Goal: Transaction & Acquisition: Purchase product/service

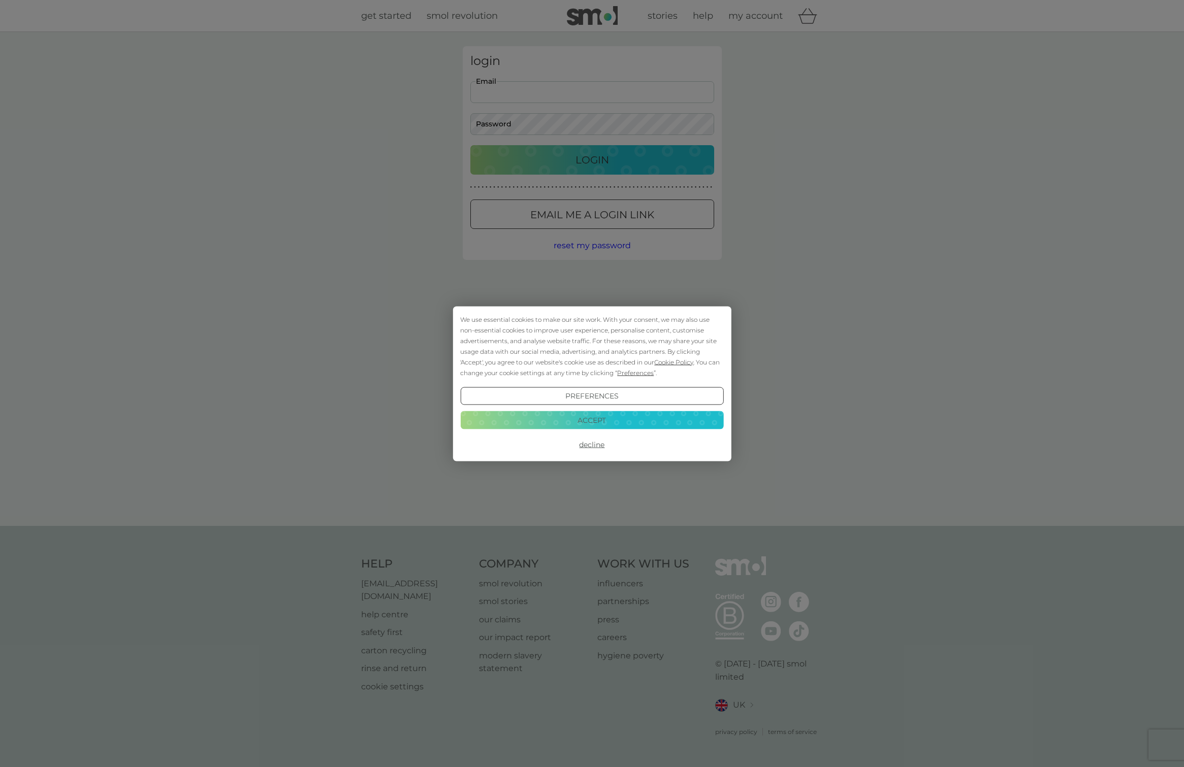
type input "tim.dearden@mac.com"
click at [592, 159] on button "Login" at bounding box center [592, 159] width 244 height 29
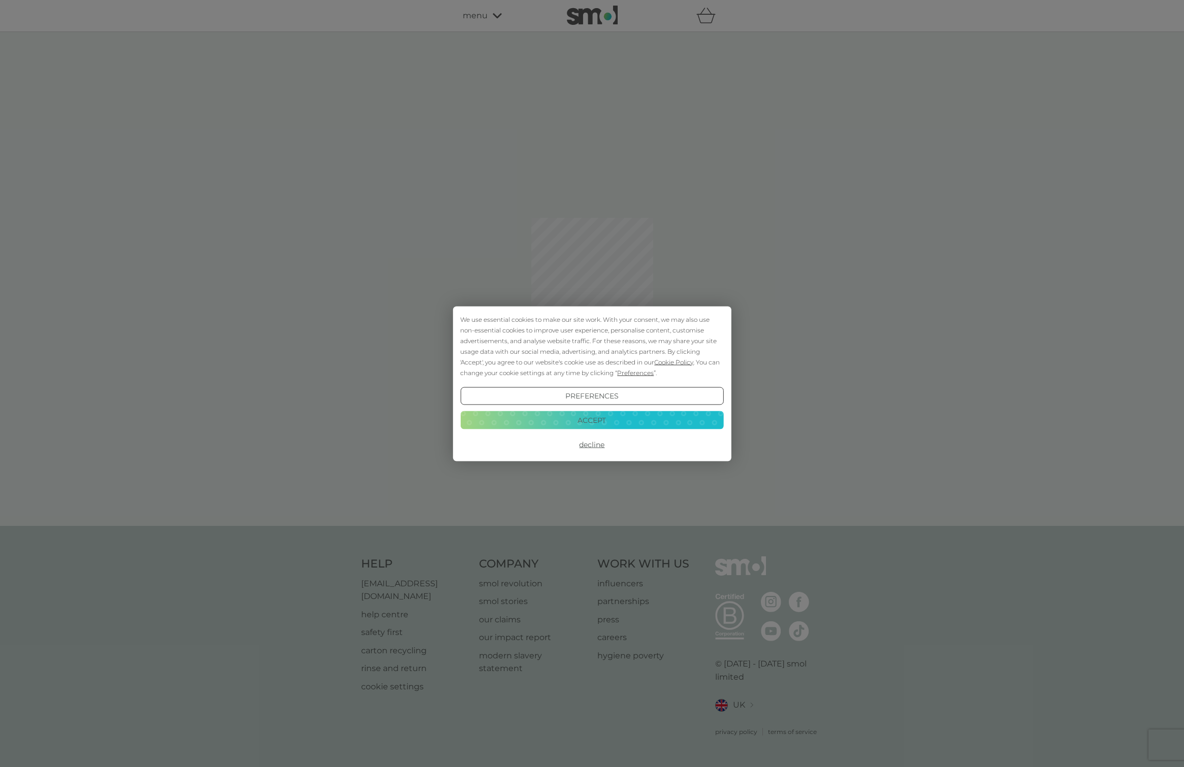
click at [611, 415] on button "Accept" at bounding box center [591, 420] width 263 height 18
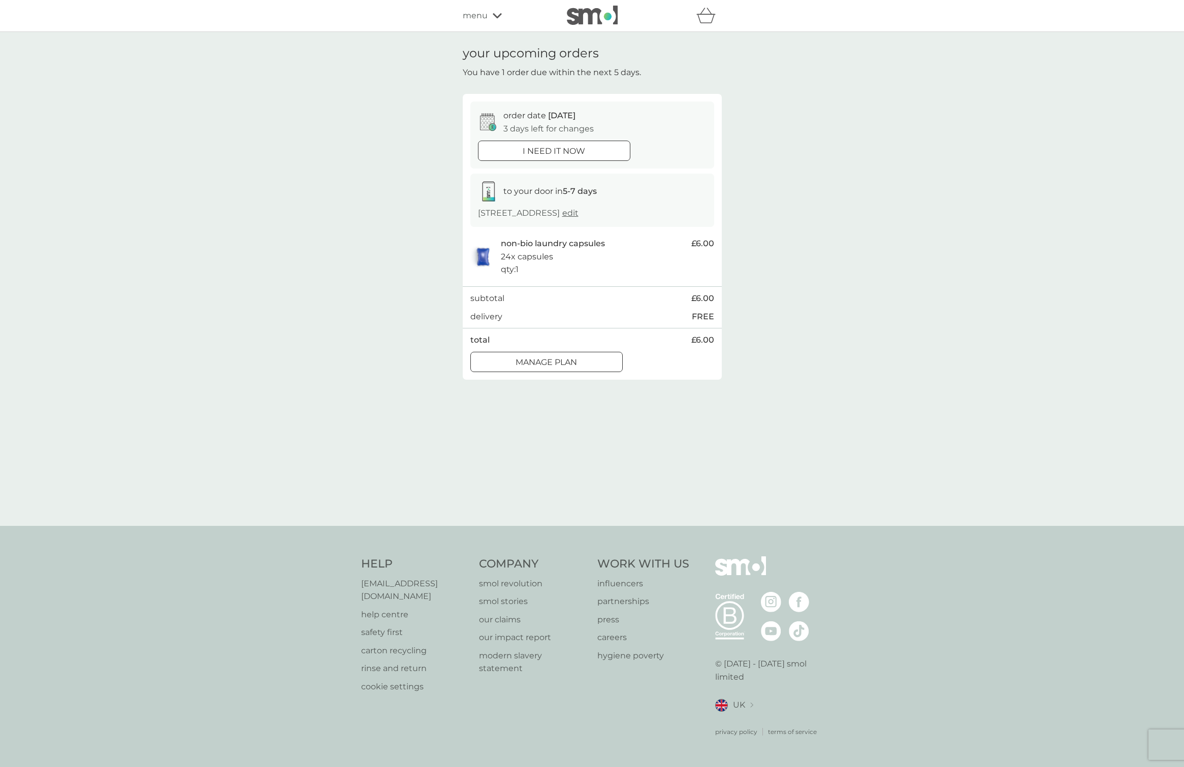
click at [570, 361] on p "Manage plan" at bounding box center [545, 362] width 61 height 13
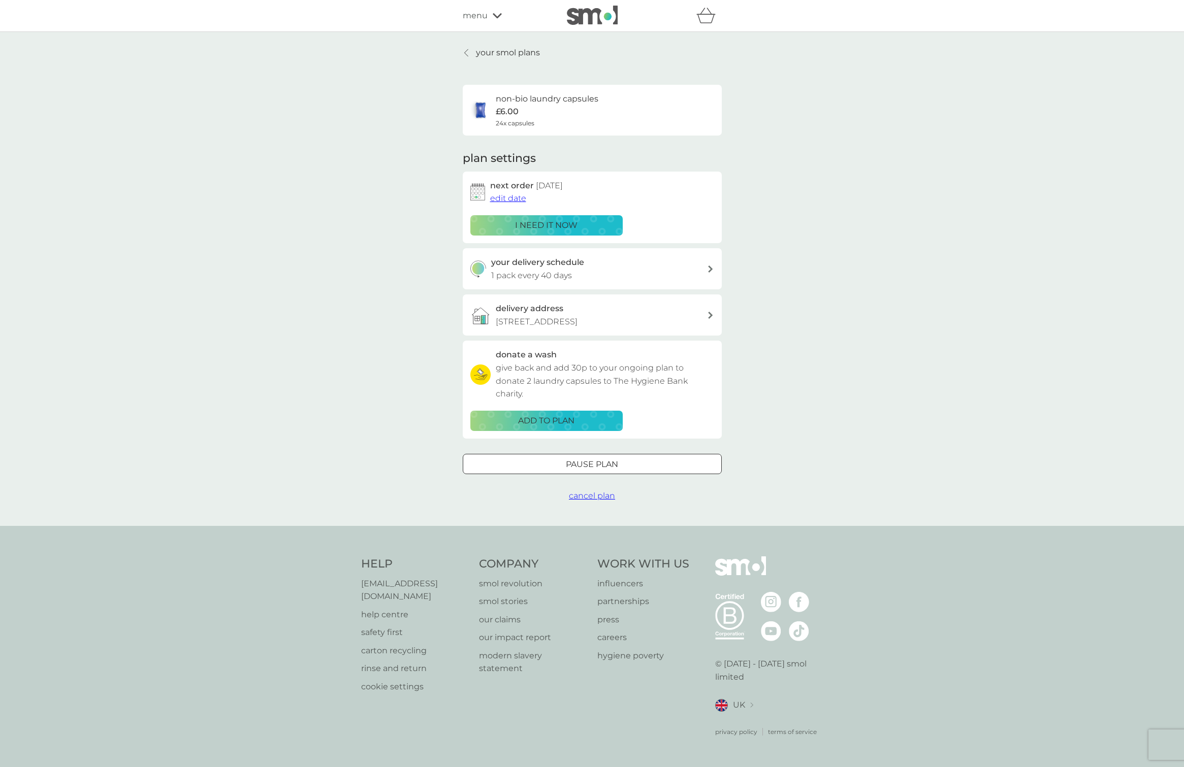
click at [502, 198] on span "edit date" at bounding box center [508, 198] width 36 height 10
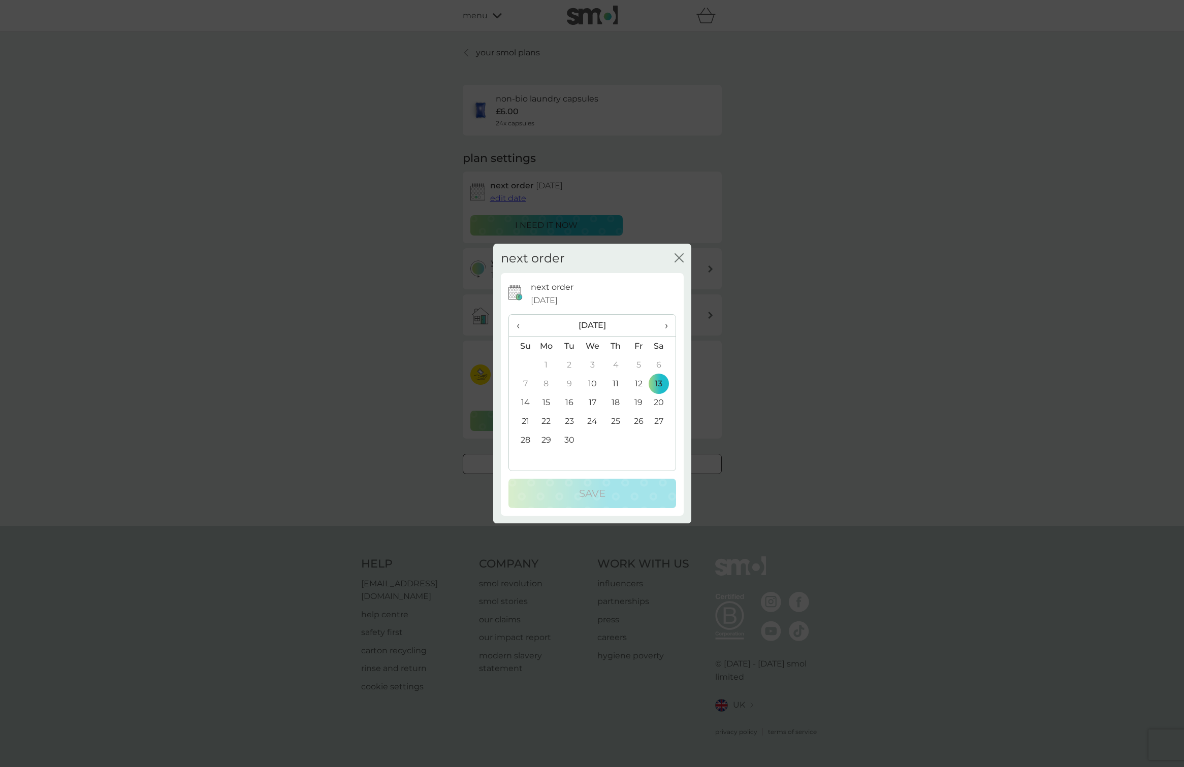
click at [667, 324] on span "›" at bounding box center [662, 325] width 10 height 21
click at [525, 419] on td "19" at bounding box center [522, 421] width 26 height 19
click at [585, 496] on p "Save" at bounding box center [592, 493] width 26 height 16
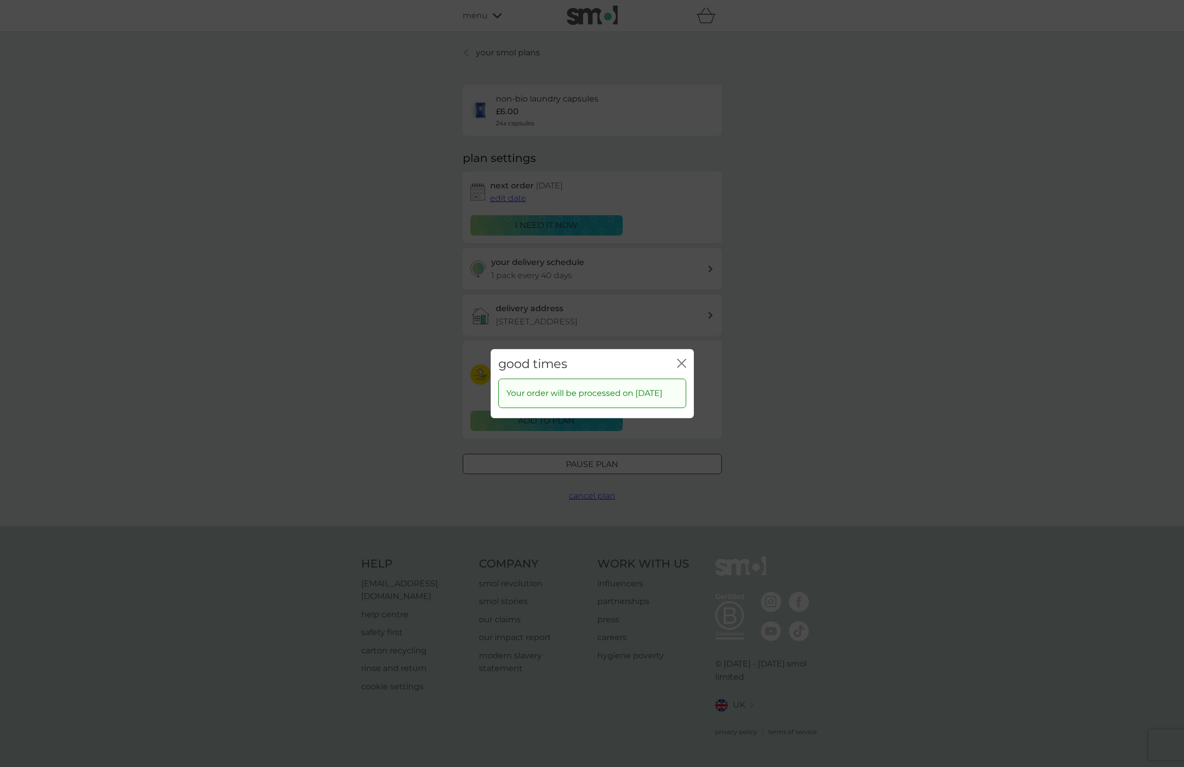
click at [678, 359] on icon "close" at bounding box center [679, 363] width 4 height 8
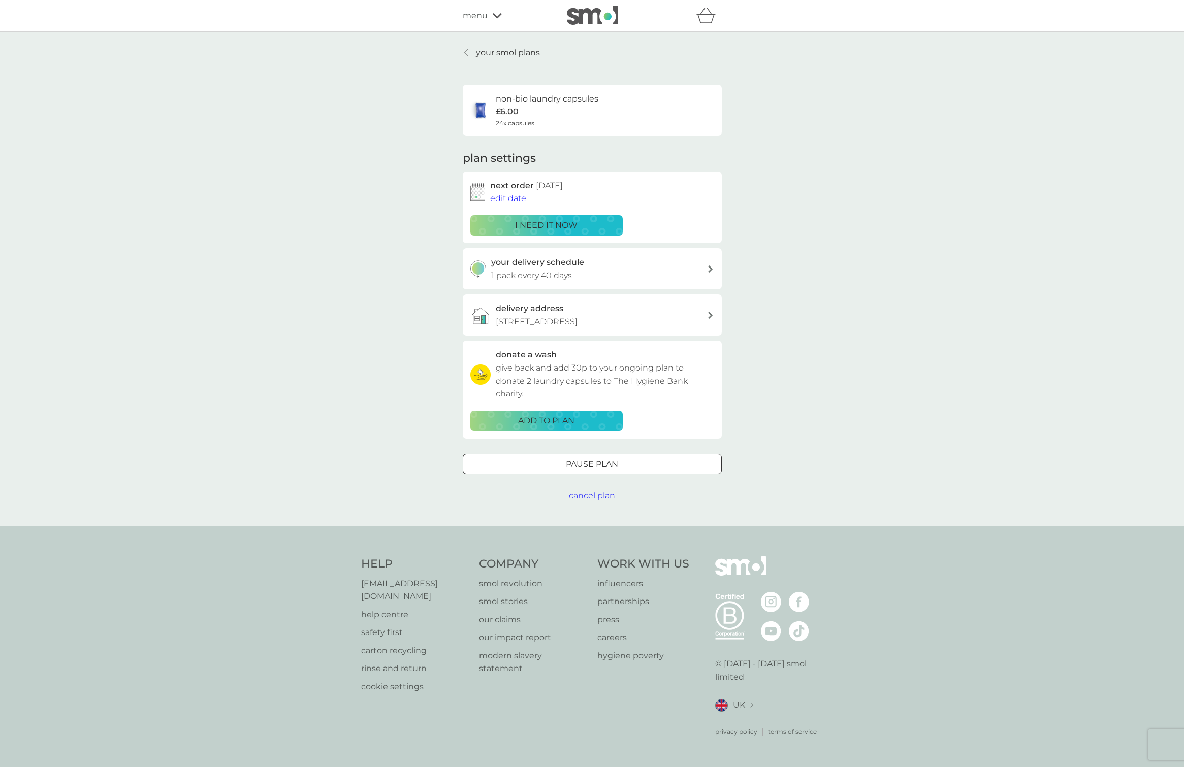
click at [524, 53] on p "your smol plans" at bounding box center [508, 52] width 64 height 13
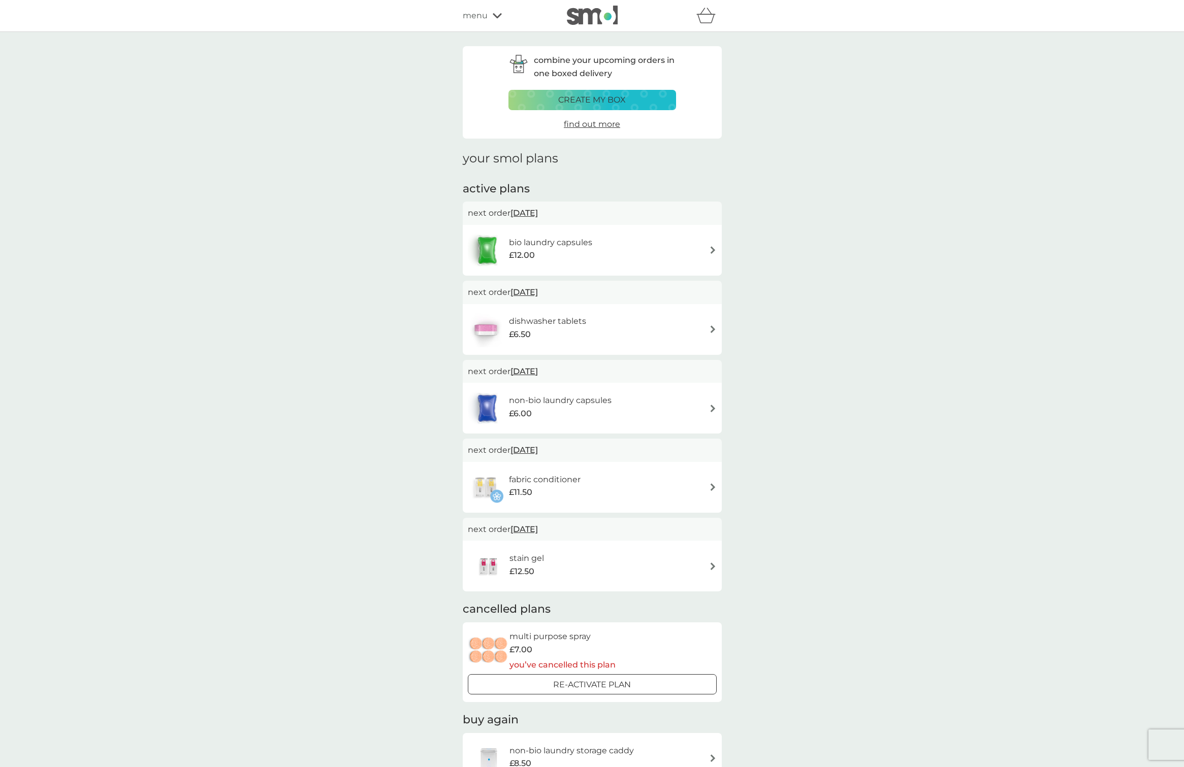
click at [544, 241] on h6 "bio laundry capsules" at bounding box center [550, 242] width 83 height 13
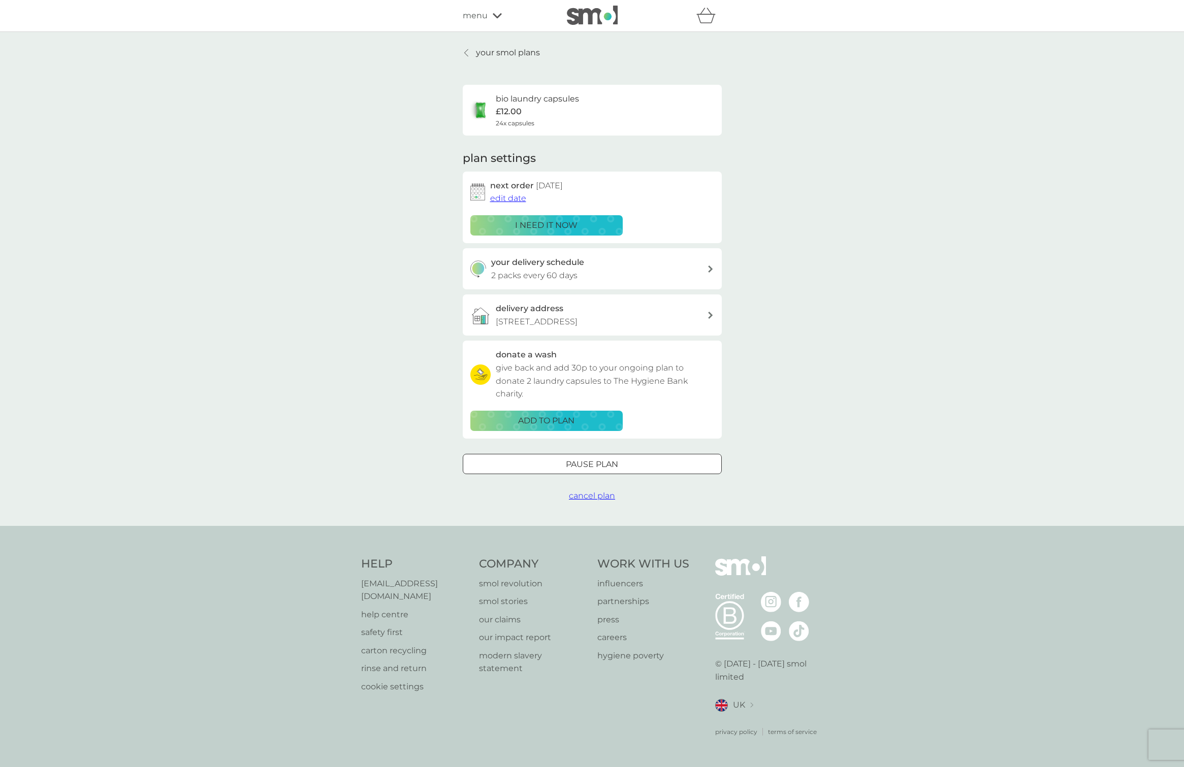
click at [542, 224] on p "i need it now" at bounding box center [546, 225] width 62 height 13
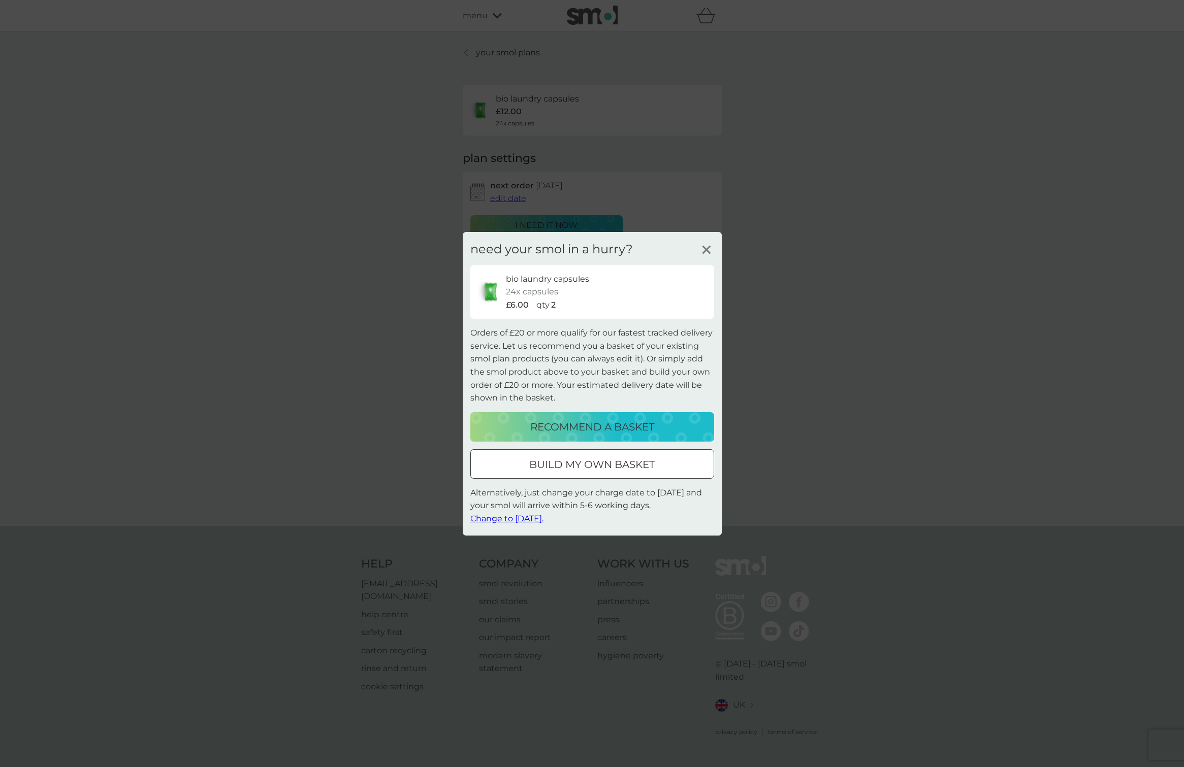
click at [703, 251] on icon at bounding box center [706, 249] width 15 height 15
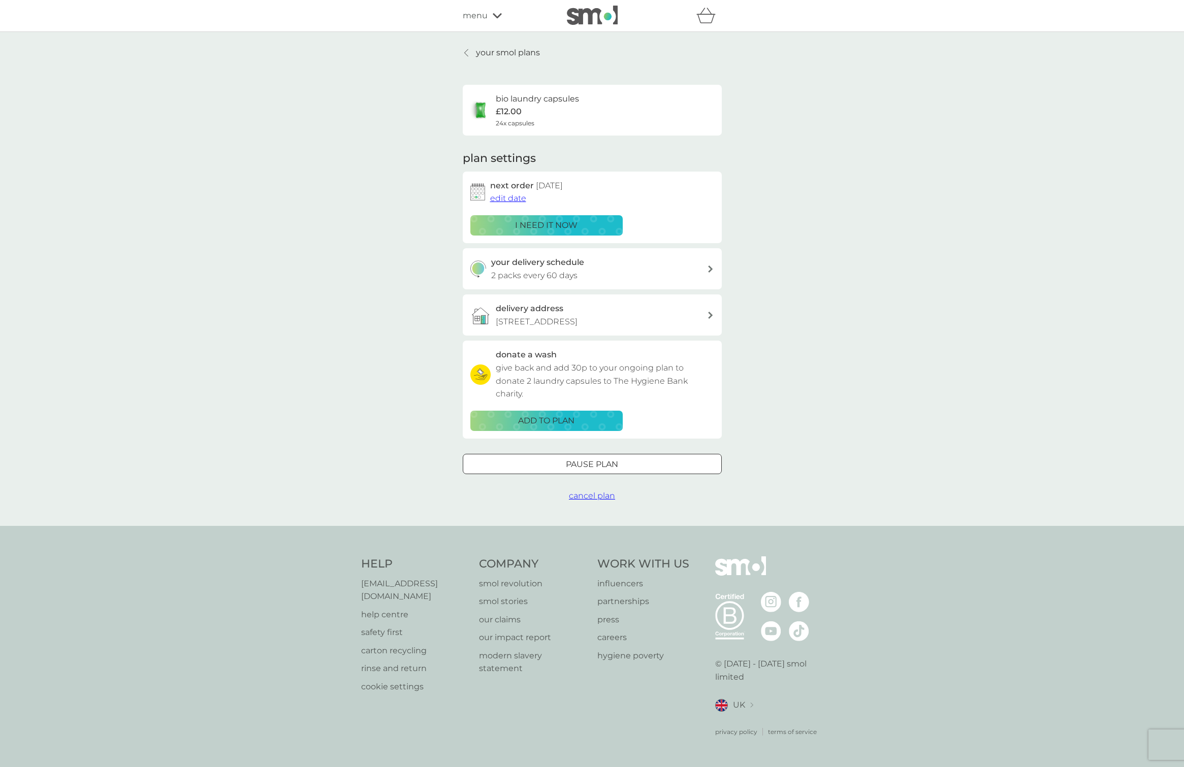
click at [499, 195] on span "edit date" at bounding box center [508, 198] width 36 height 10
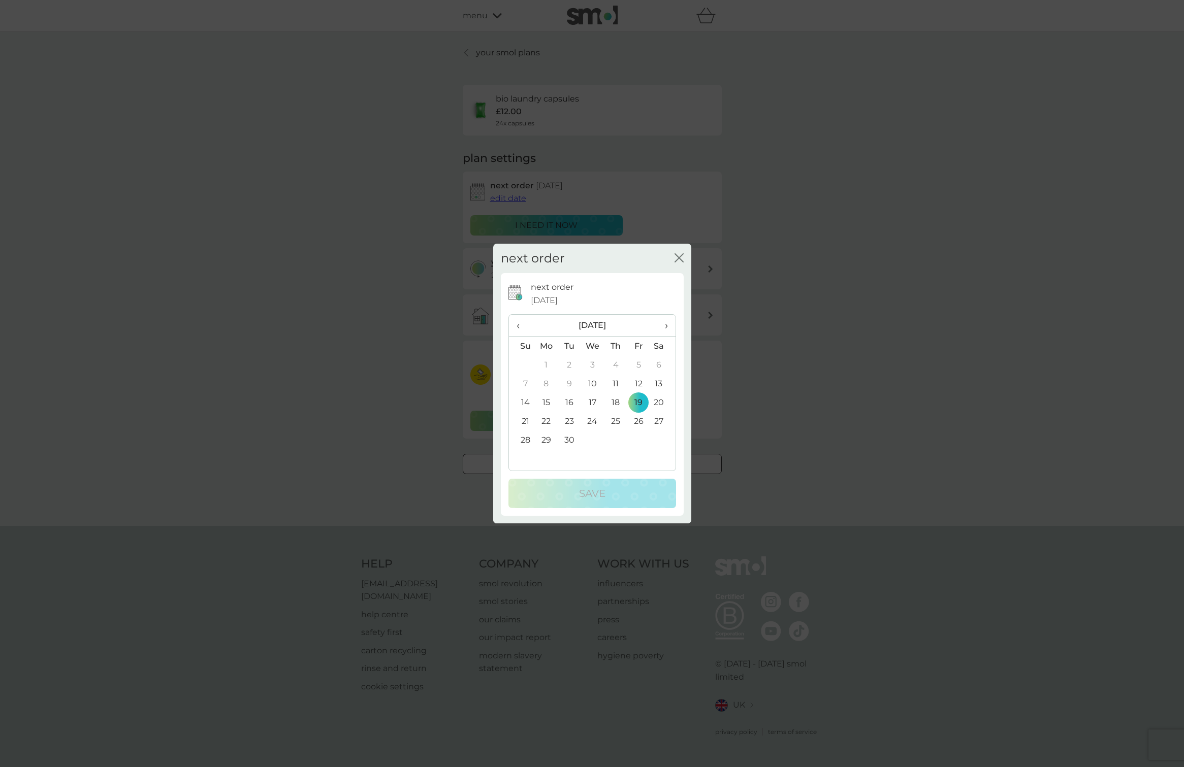
click at [640, 383] on td "12" at bounding box center [638, 383] width 23 height 19
click at [611, 495] on div "Save" at bounding box center [591, 493] width 147 height 16
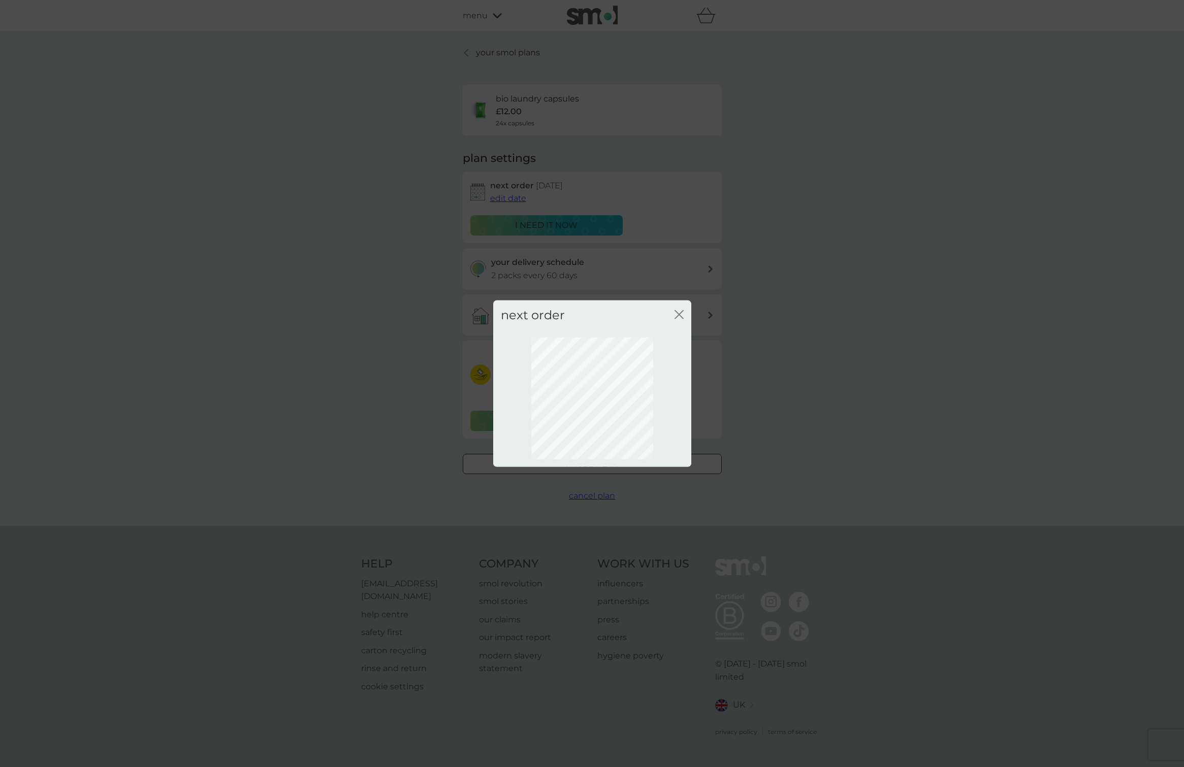
click at [679, 312] on icon "close" at bounding box center [678, 314] width 9 height 9
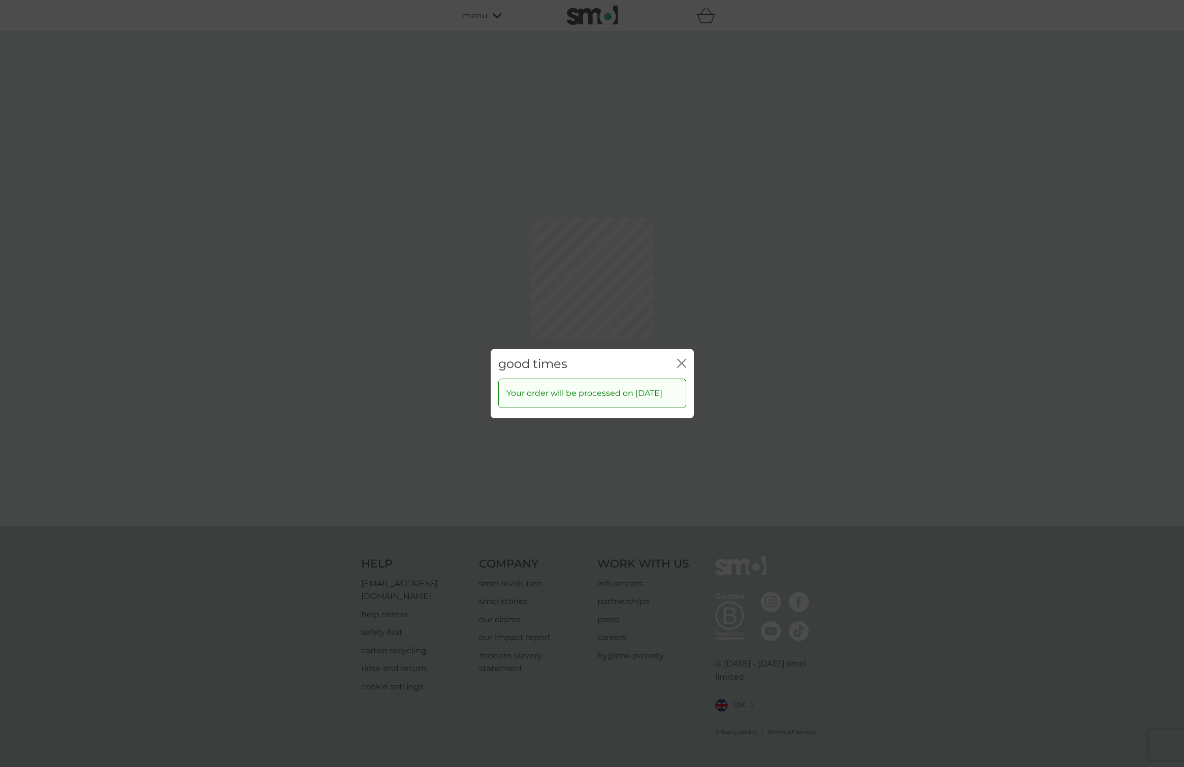
click at [680, 313] on div "good times close Your order will be processed on 12 Sep 2025" at bounding box center [592, 383] width 1184 height 767
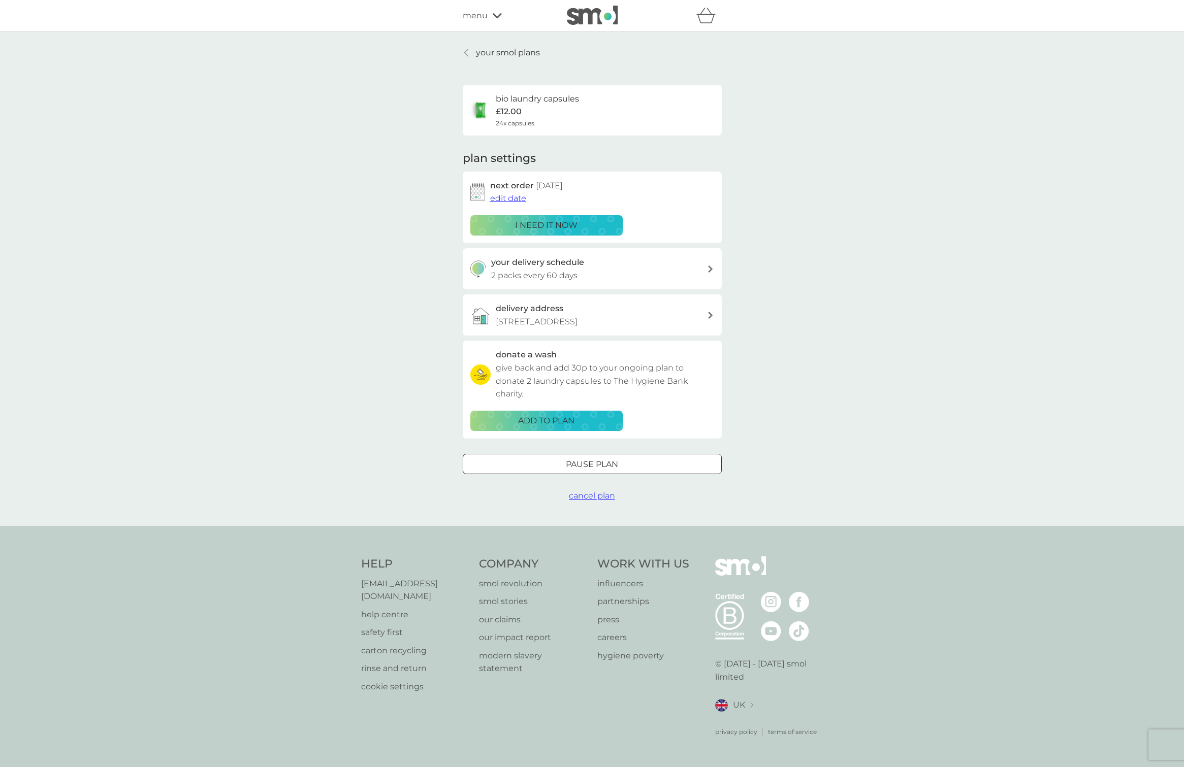
click at [506, 52] on p "your smol plans" at bounding box center [508, 52] width 64 height 13
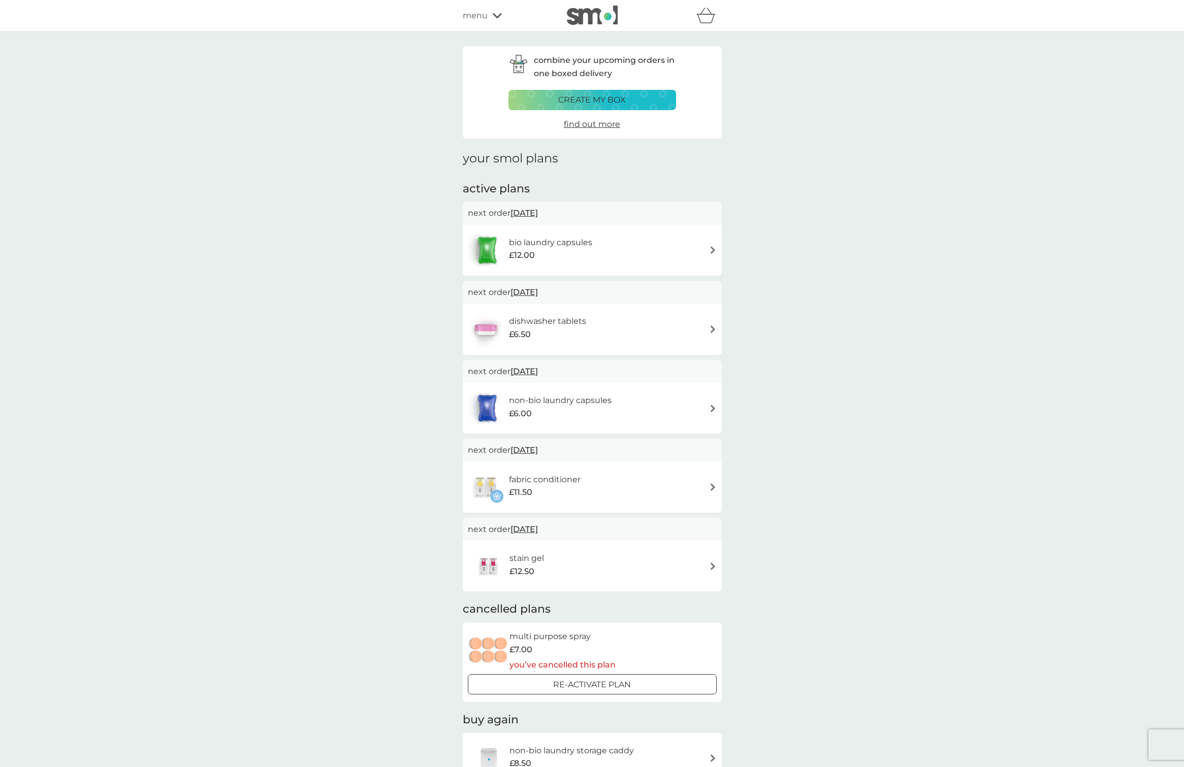
click at [592, 98] on p "create my box" at bounding box center [592, 99] width 68 height 13
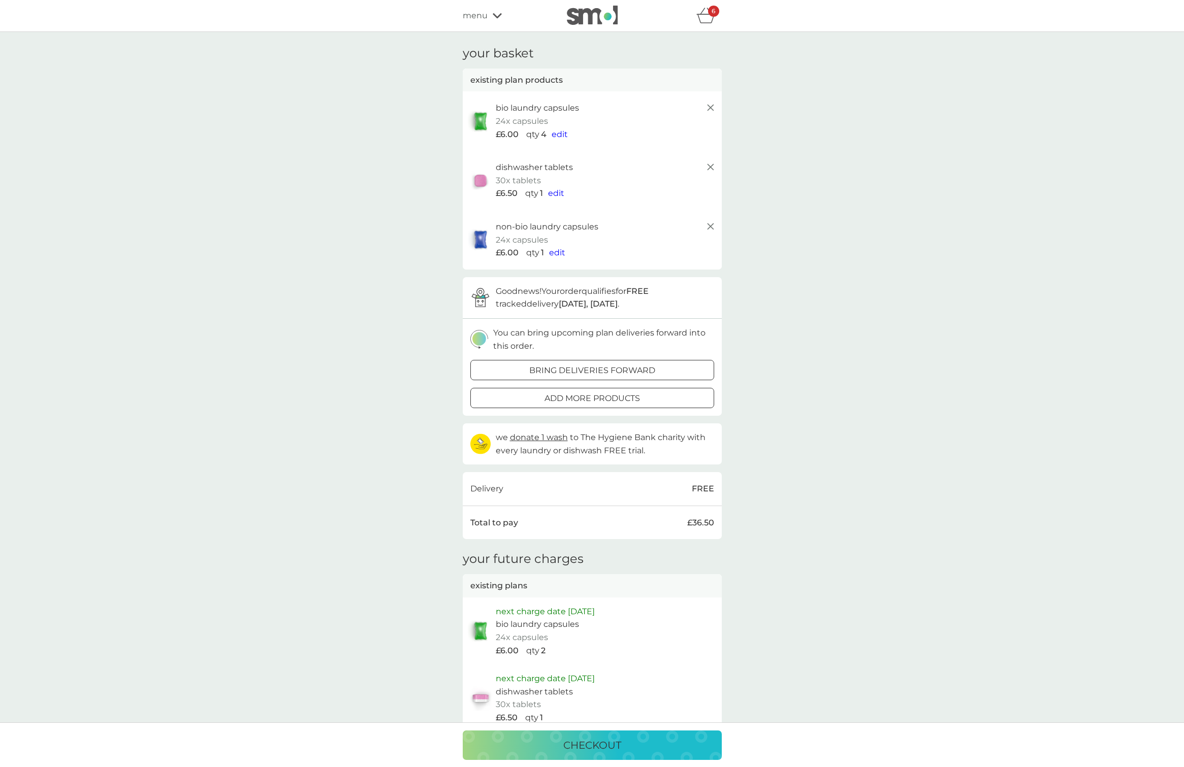
click at [711, 222] on icon at bounding box center [710, 226] width 12 height 12
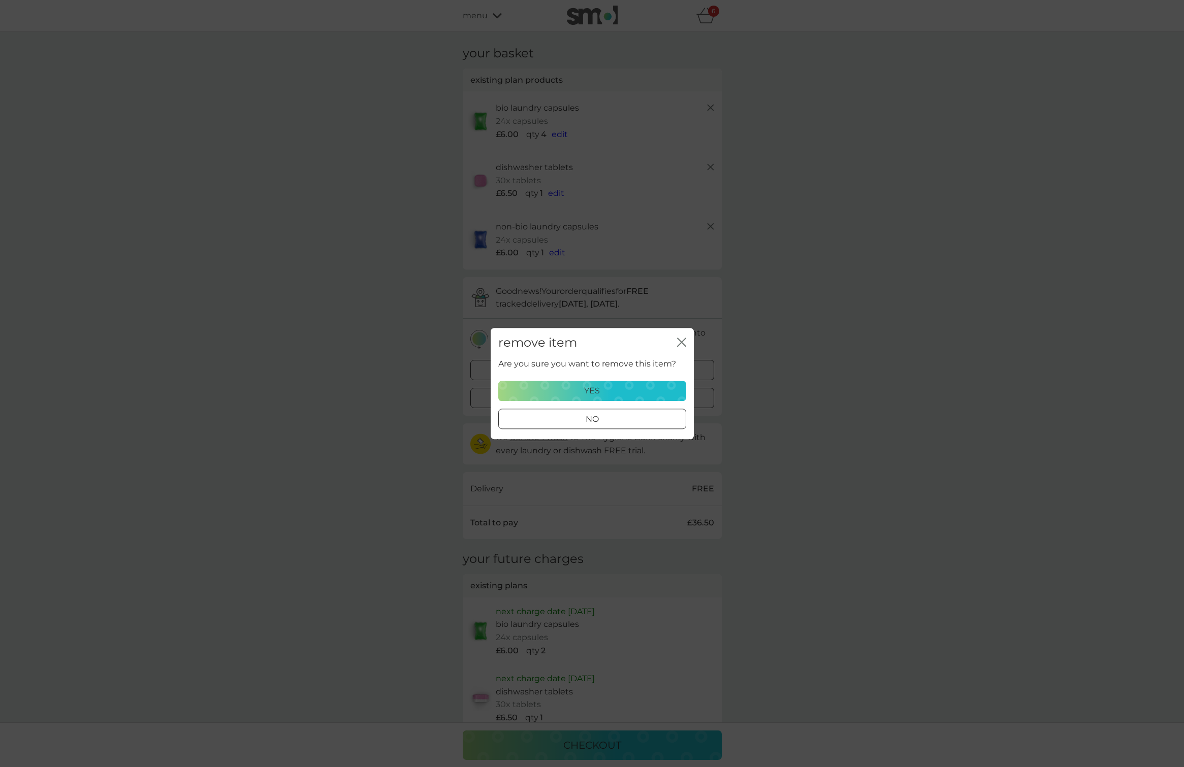
click at [614, 390] on div "yes" at bounding box center [592, 390] width 175 height 13
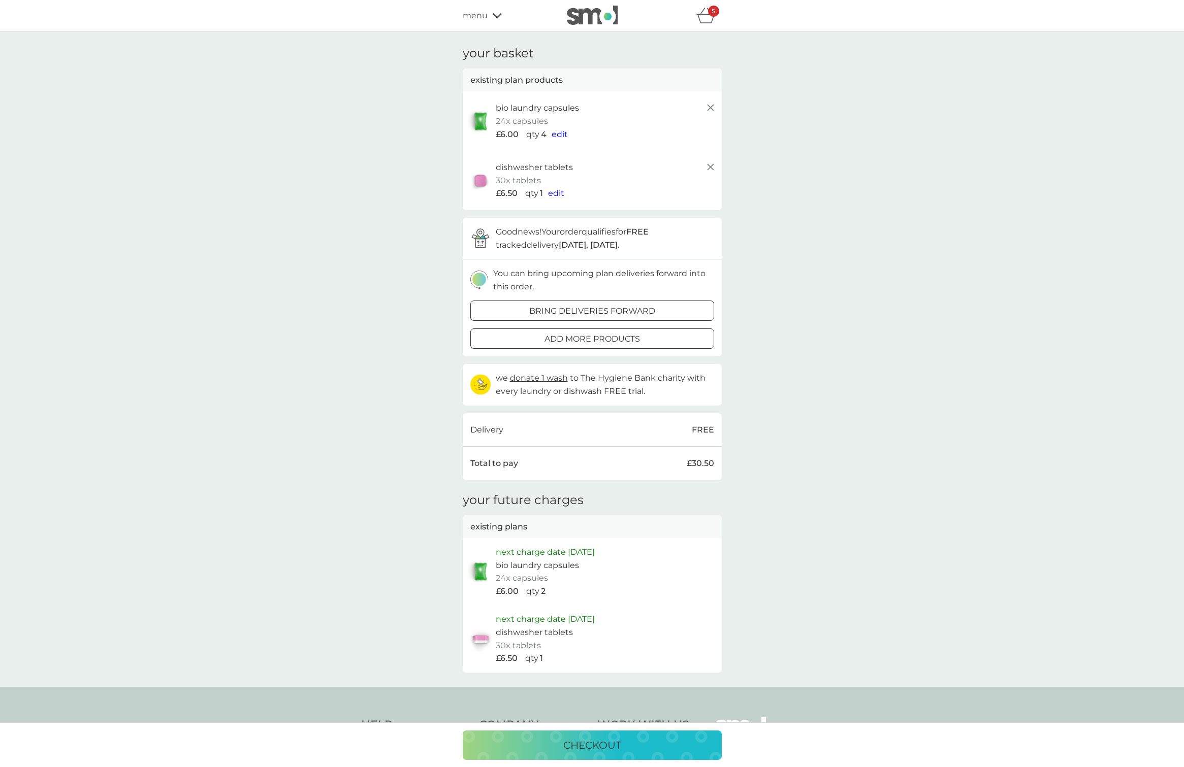
click at [596, 744] on p "checkout" at bounding box center [592, 745] width 58 height 16
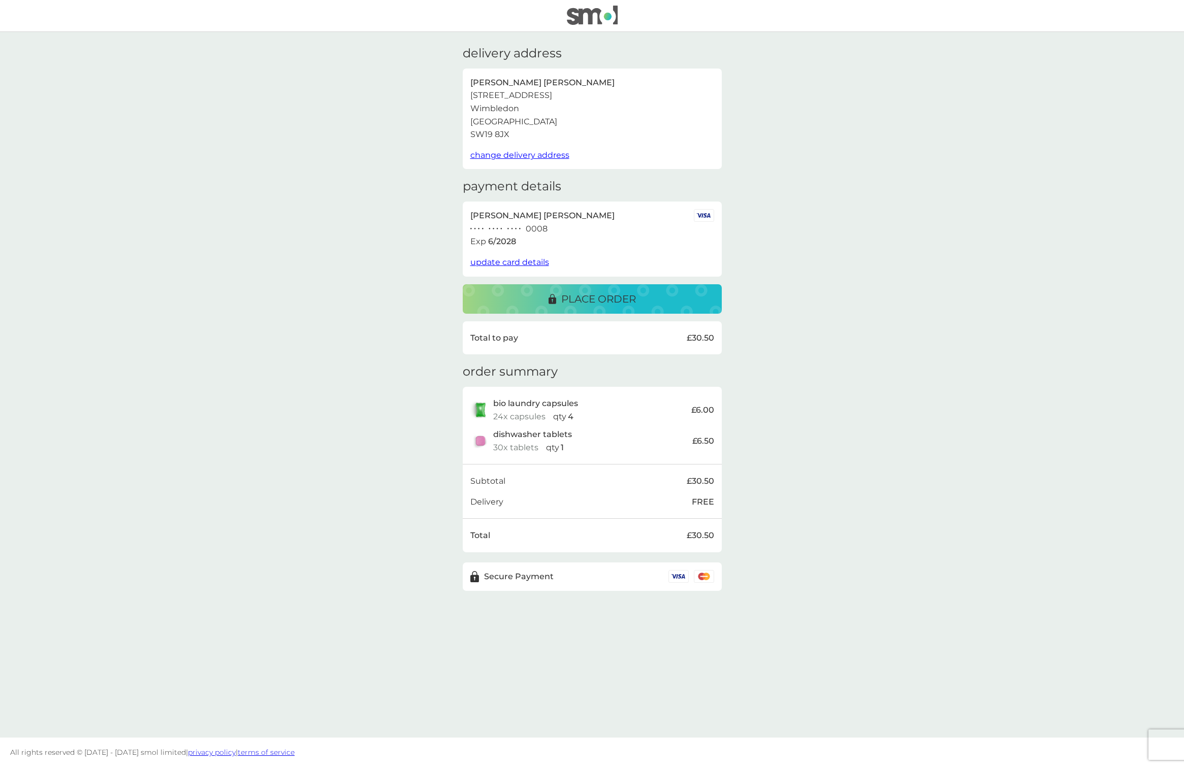
click at [577, 293] on p "place order" at bounding box center [598, 299] width 75 height 16
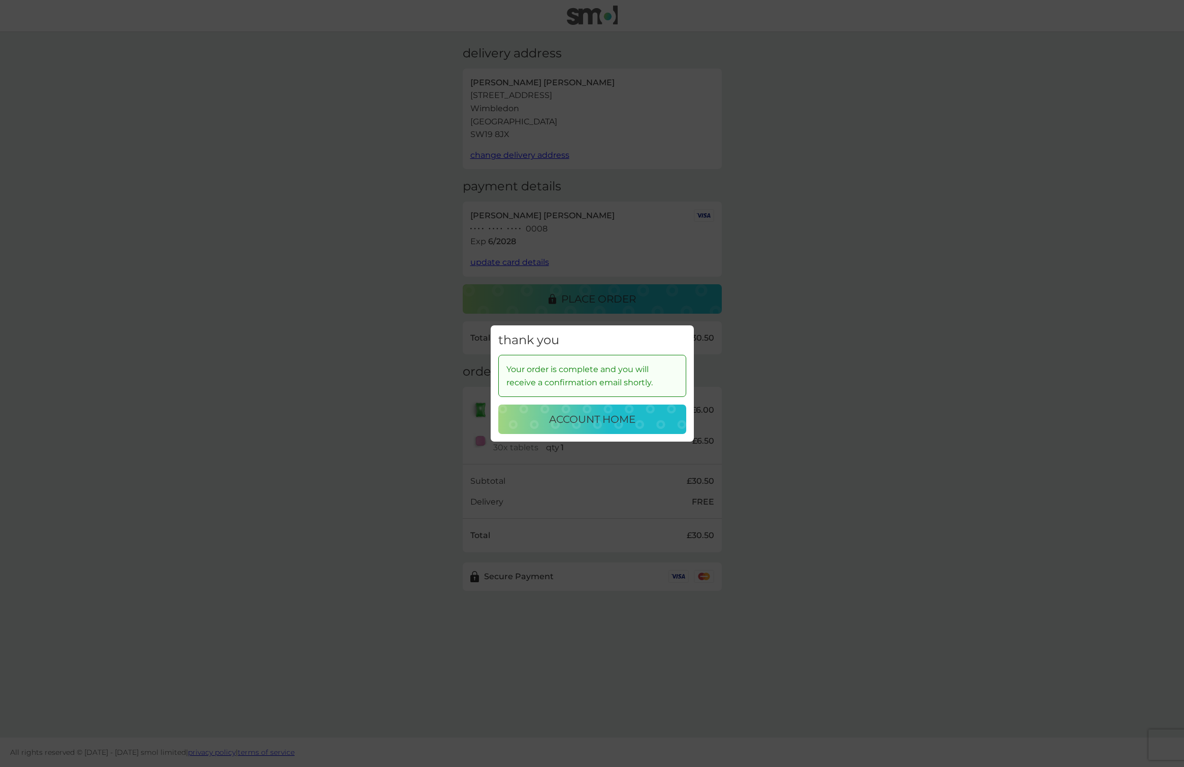
click at [599, 423] on p "account home" at bounding box center [592, 419] width 86 height 16
